Goal: Transaction & Acquisition: Obtain resource

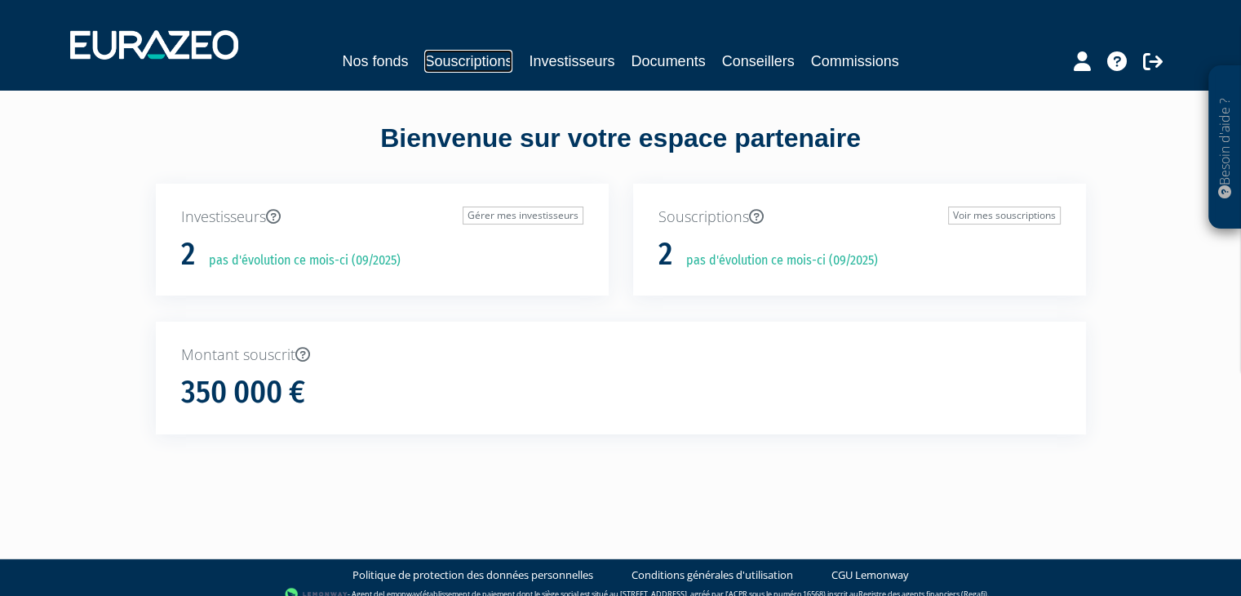
click at [473, 68] on link "Souscriptions" at bounding box center [468, 61] width 88 height 23
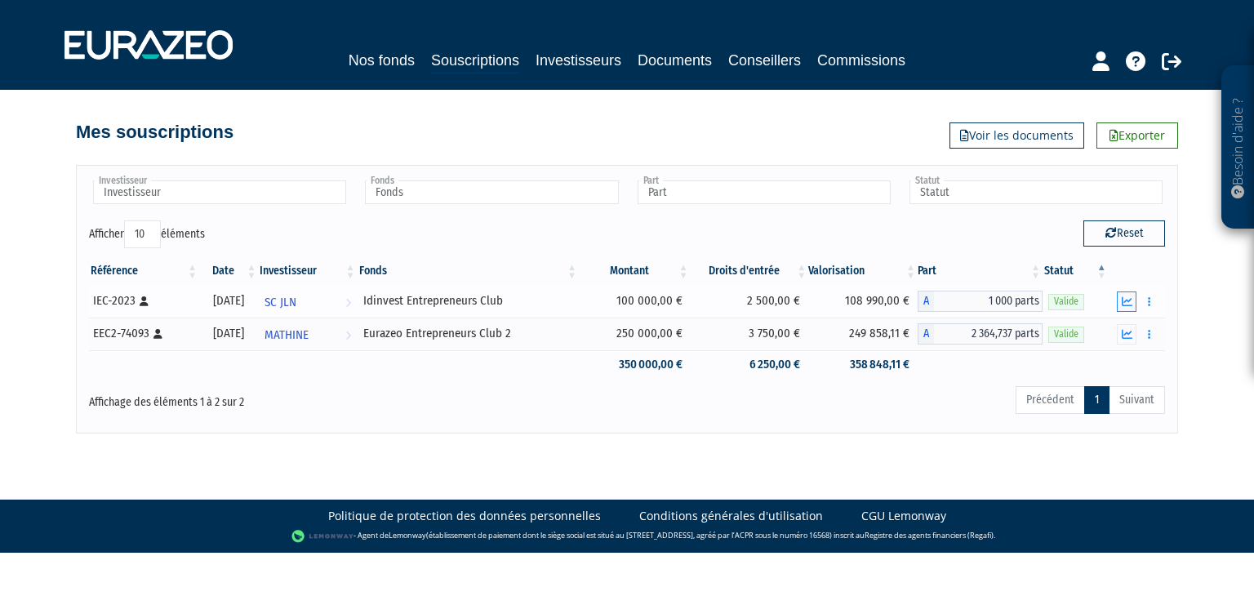
click at [1130, 300] on icon "button" at bounding box center [1127, 301] width 11 height 11
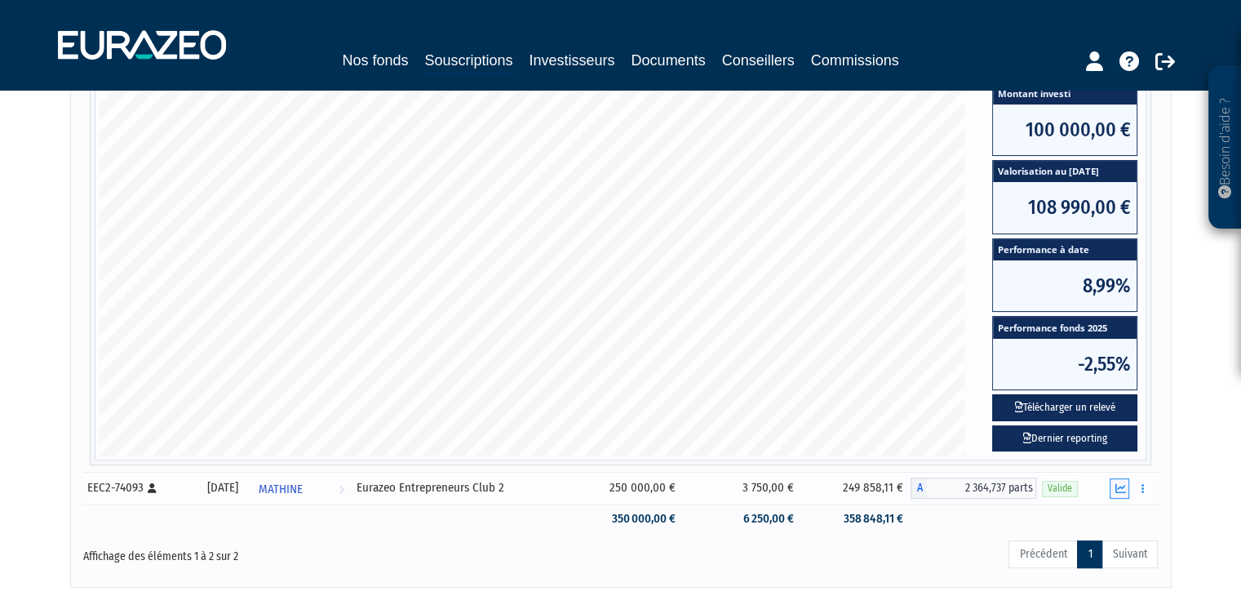
scroll to position [347, 0]
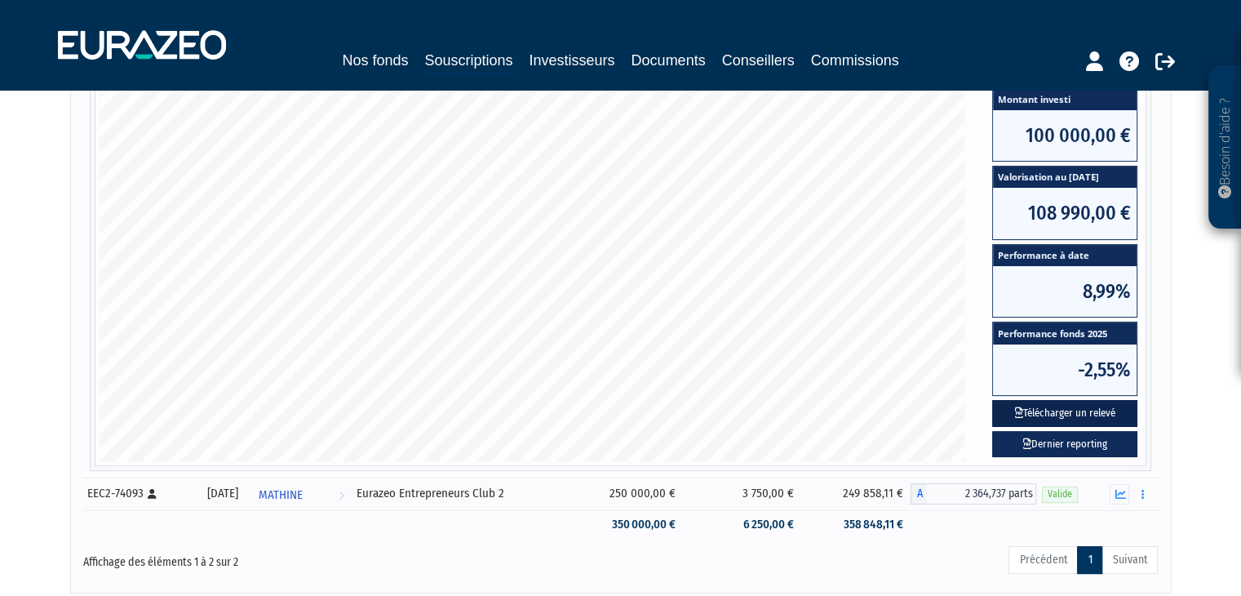
click at [1091, 410] on button "Télécharger un relevé" at bounding box center [1065, 413] width 145 height 27
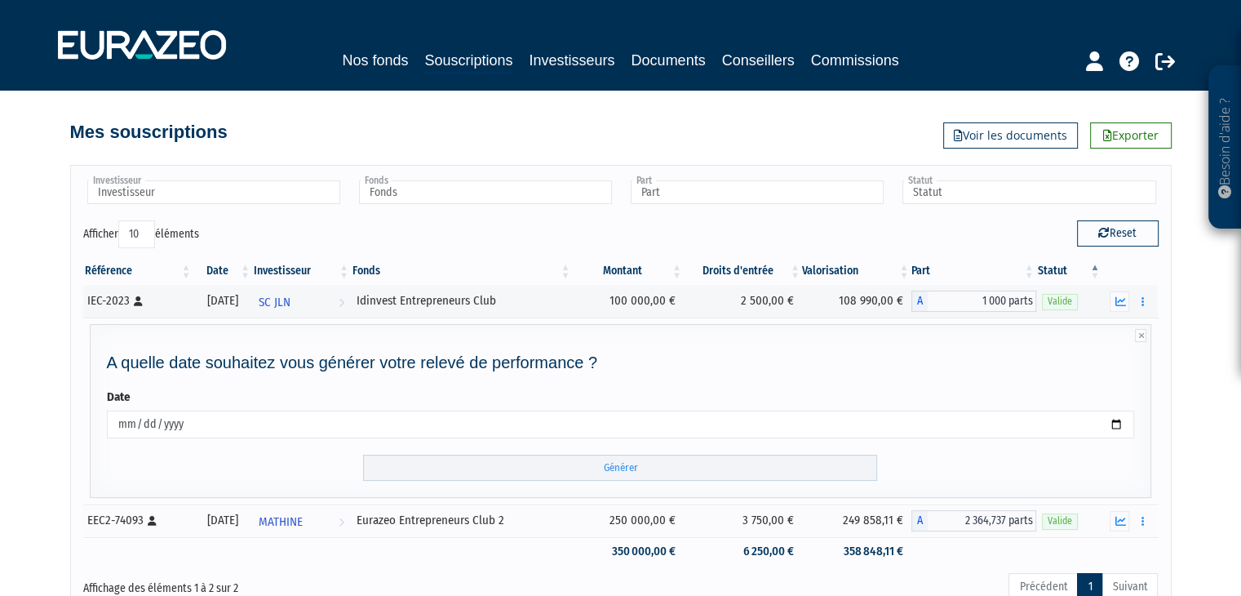
scroll to position [140, 0]
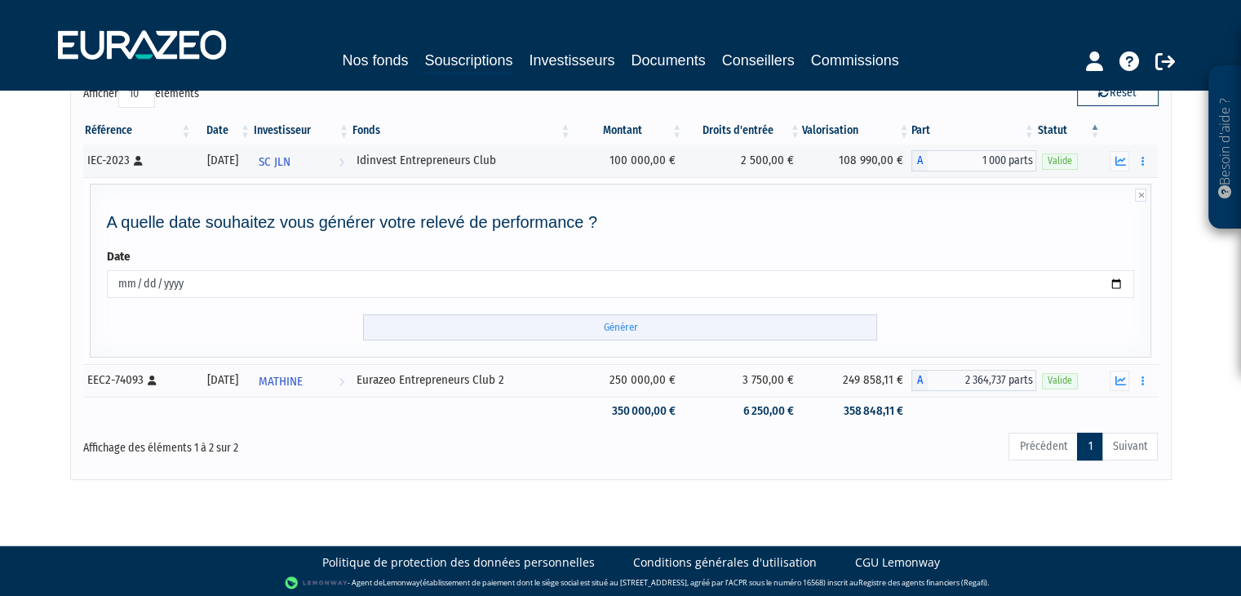
click at [640, 327] on input "Générer" at bounding box center [620, 327] width 514 height 27
click at [1156, 380] on td "Documents" at bounding box center [1130, 380] width 56 height 33
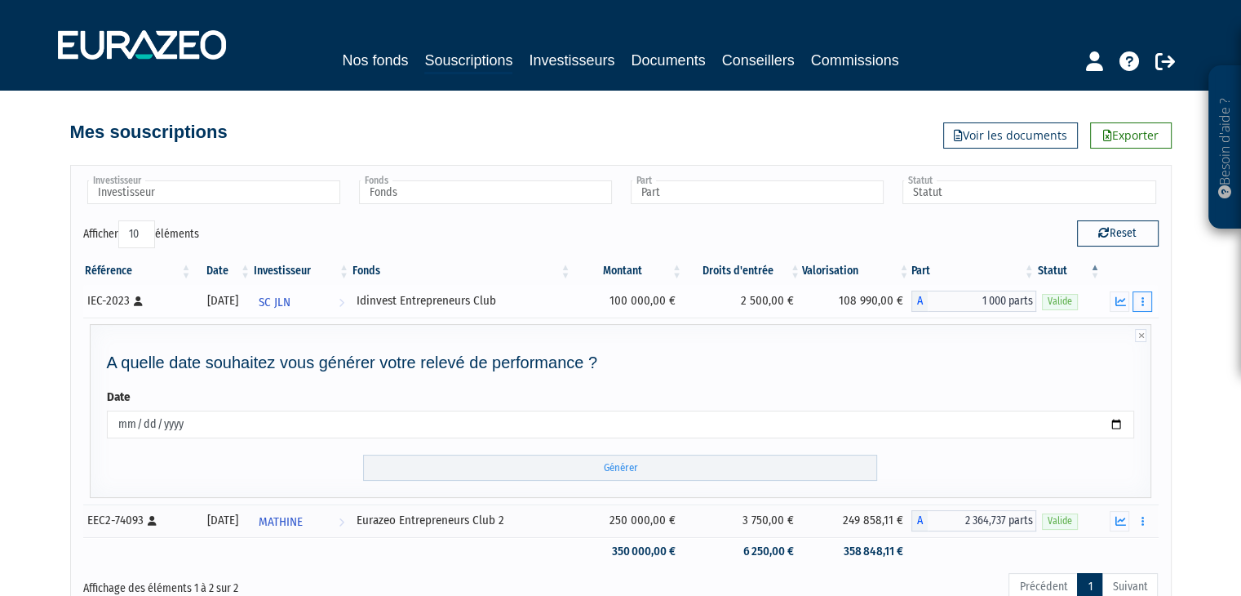
click at [1146, 300] on button "button" at bounding box center [1143, 301] width 20 height 20
click at [1126, 304] on icon "button" at bounding box center [1120, 301] width 11 height 11
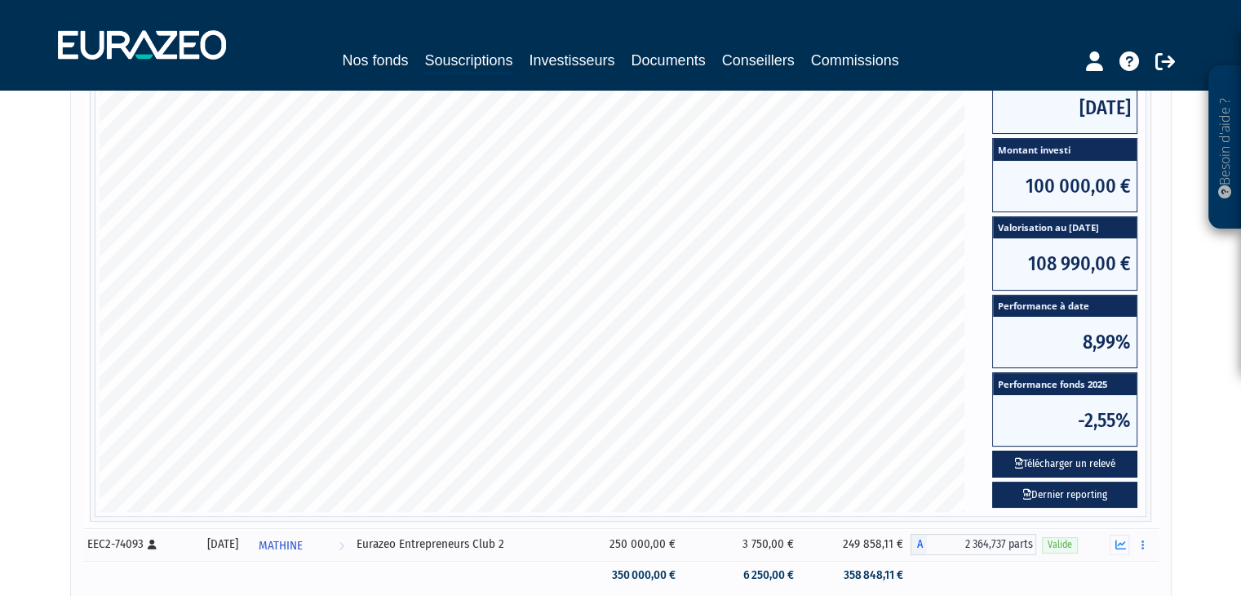
scroll to position [297, 0]
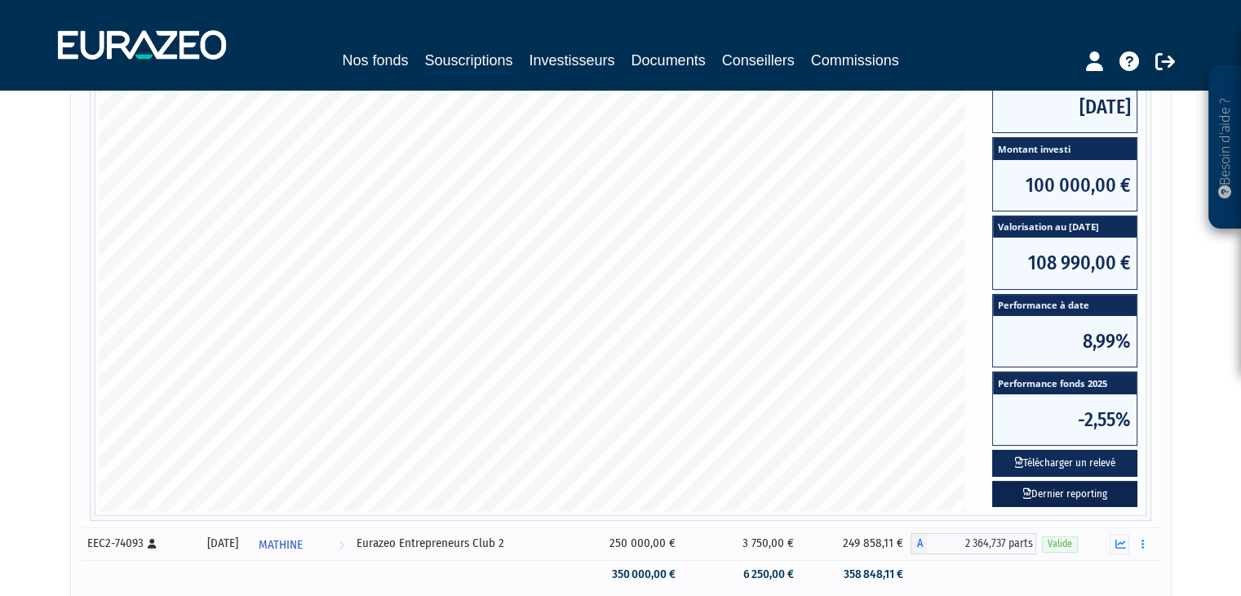
click at [1058, 489] on link "Dernier reporting" at bounding box center [1065, 494] width 145 height 27
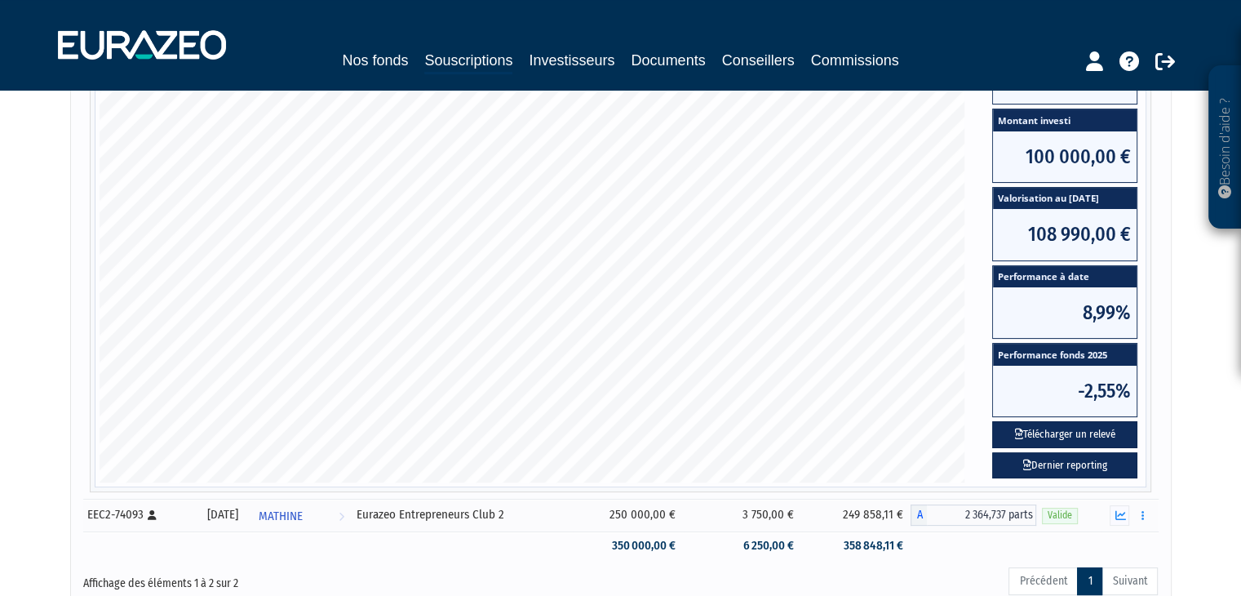
scroll to position [326, 0]
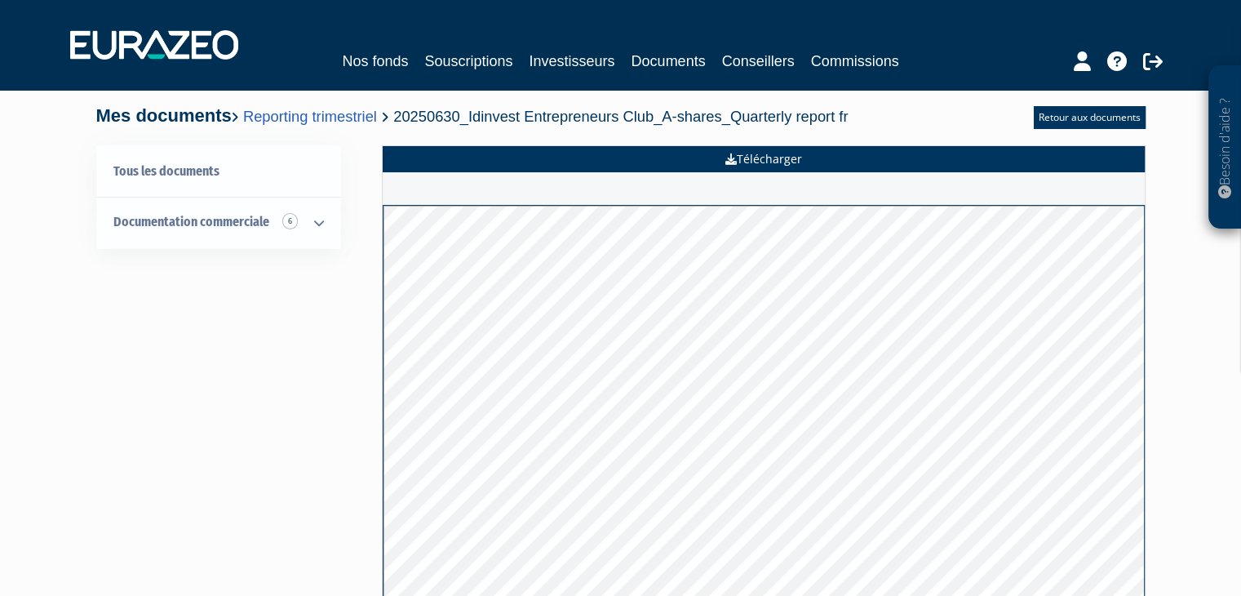
click at [787, 148] on link "Télécharger" at bounding box center [764, 159] width 762 height 26
